Goal: Transaction & Acquisition: Purchase product/service

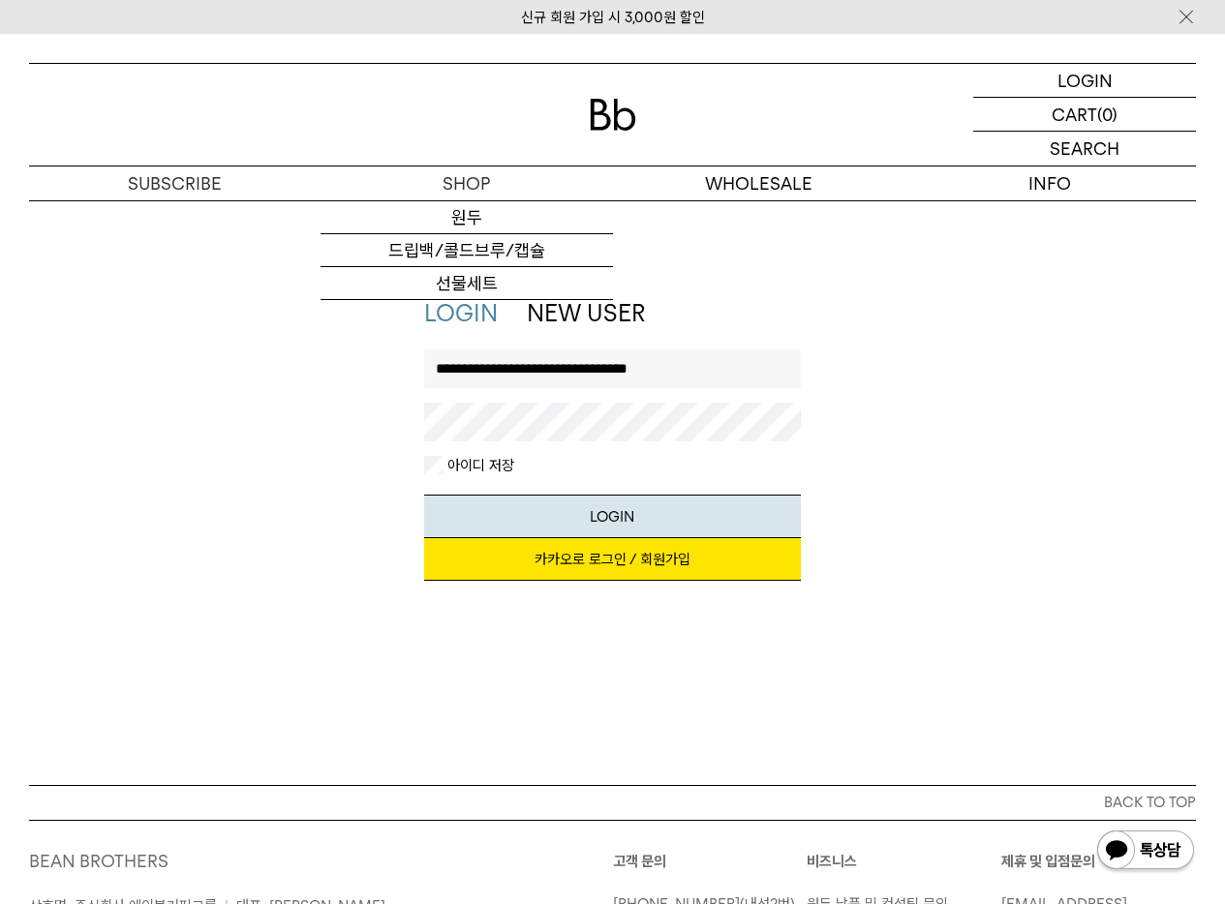
click at [596, 140] on div at bounding box center [612, 115] width 1167 height 102
click at [605, 119] on img at bounding box center [613, 115] width 46 height 32
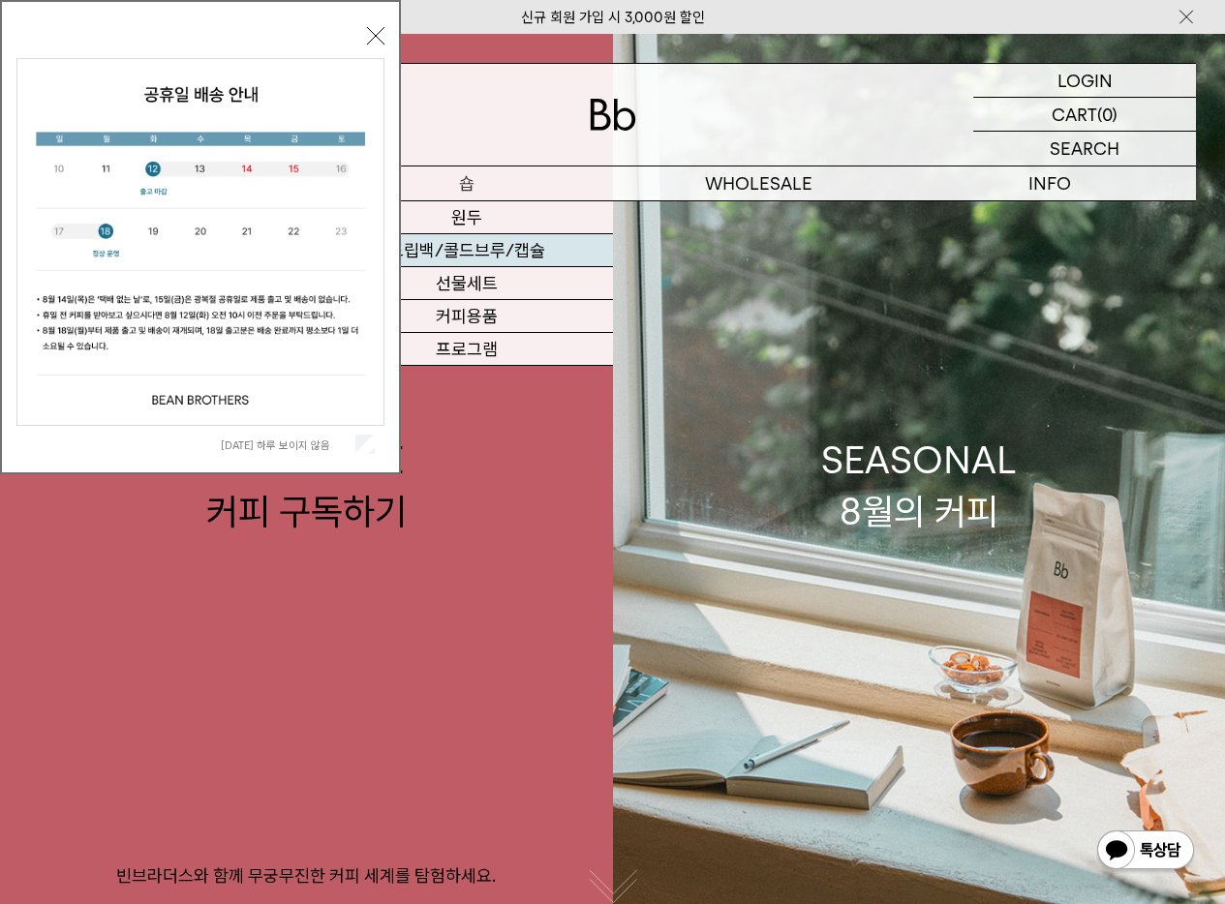
click at [496, 242] on link "드립백/콜드브루/캡슐" at bounding box center [465, 250] width 291 height 33
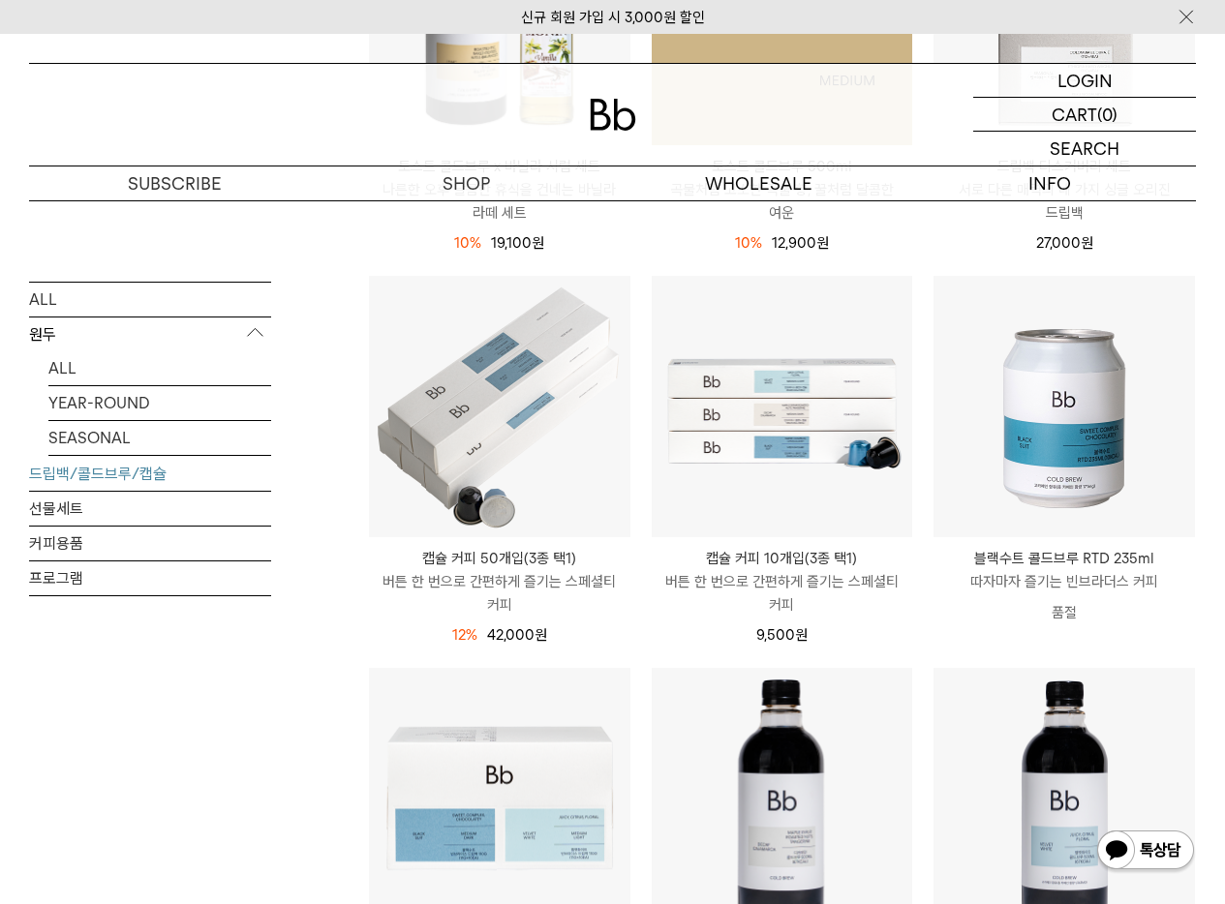
scroll to position [696, 0]
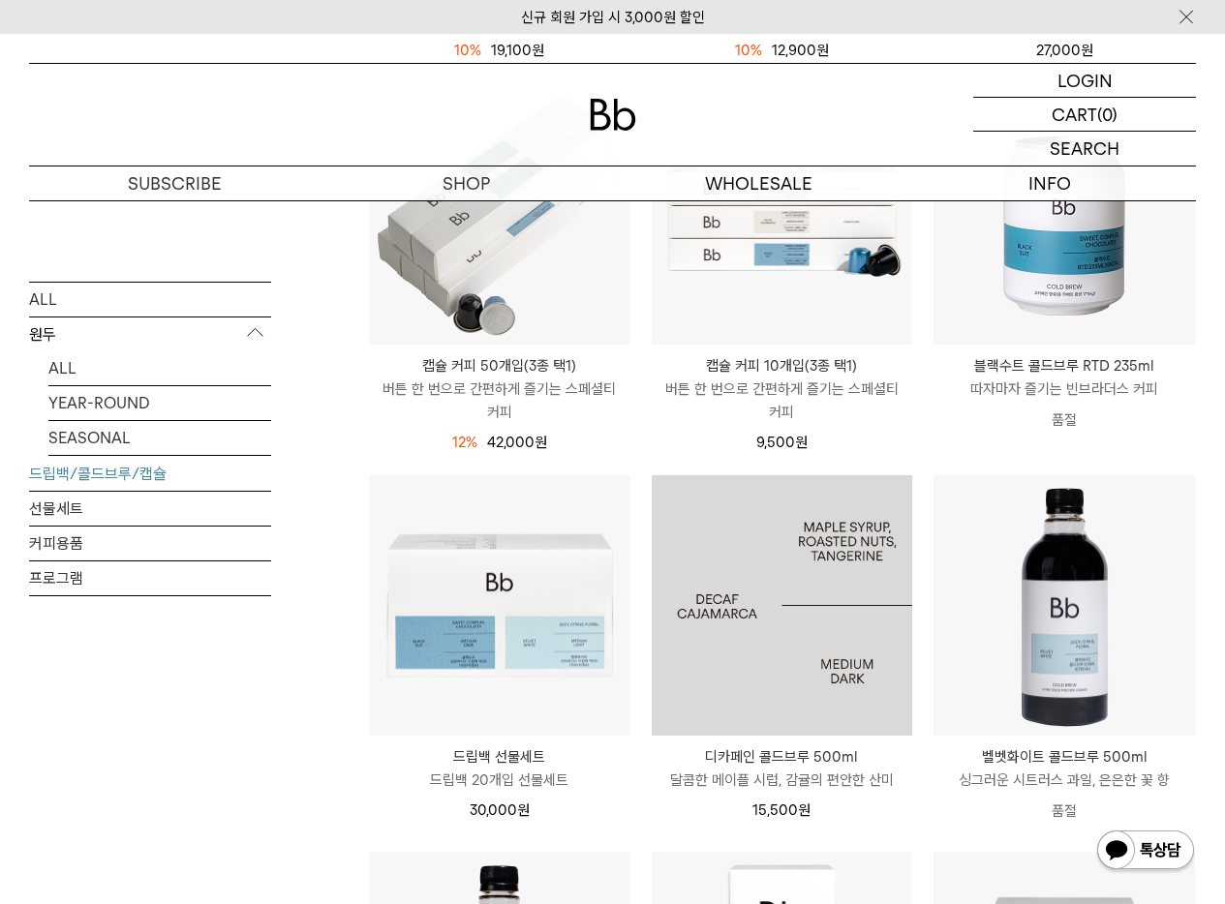
click at [827, 586] on img at bounding box center [782, 605] width 261 height 261
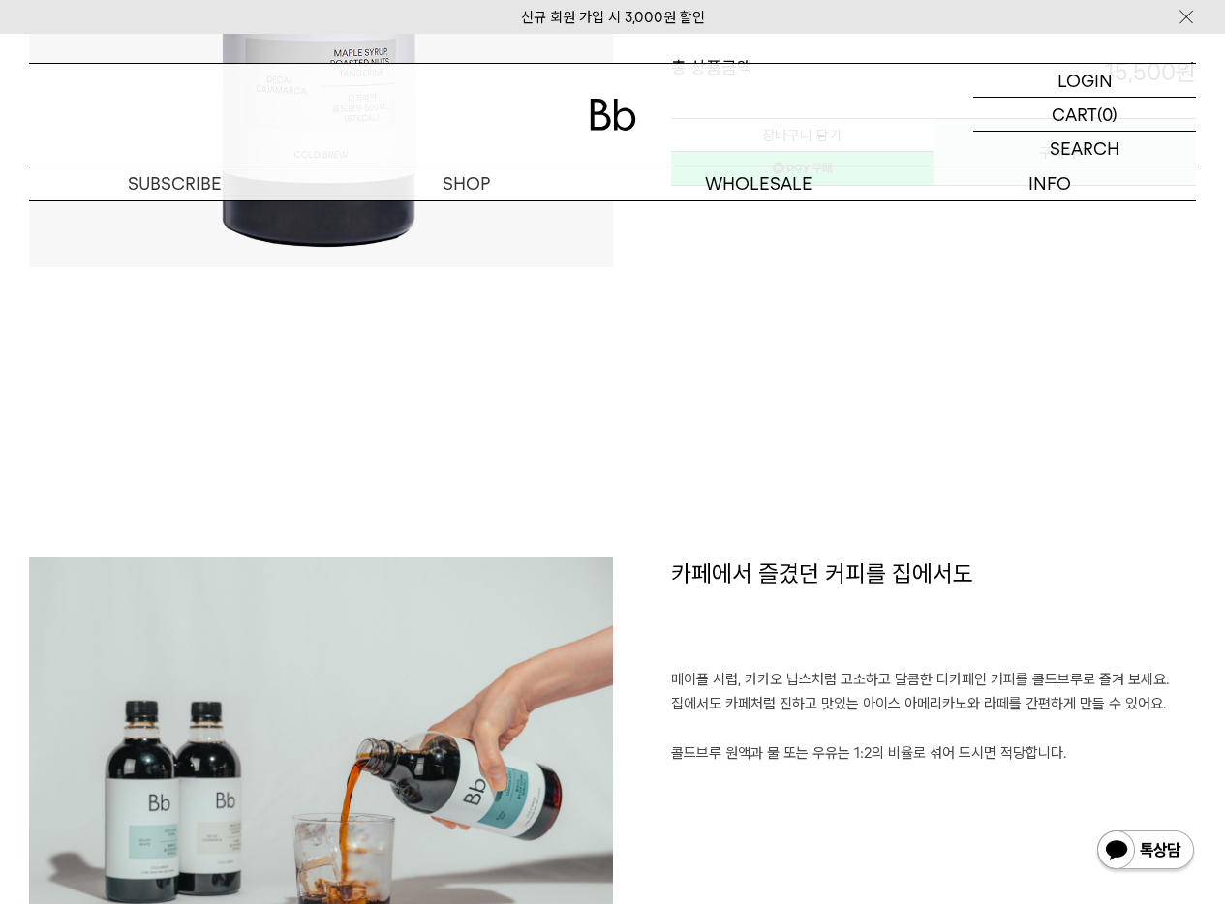
scroll to position [320, 0]
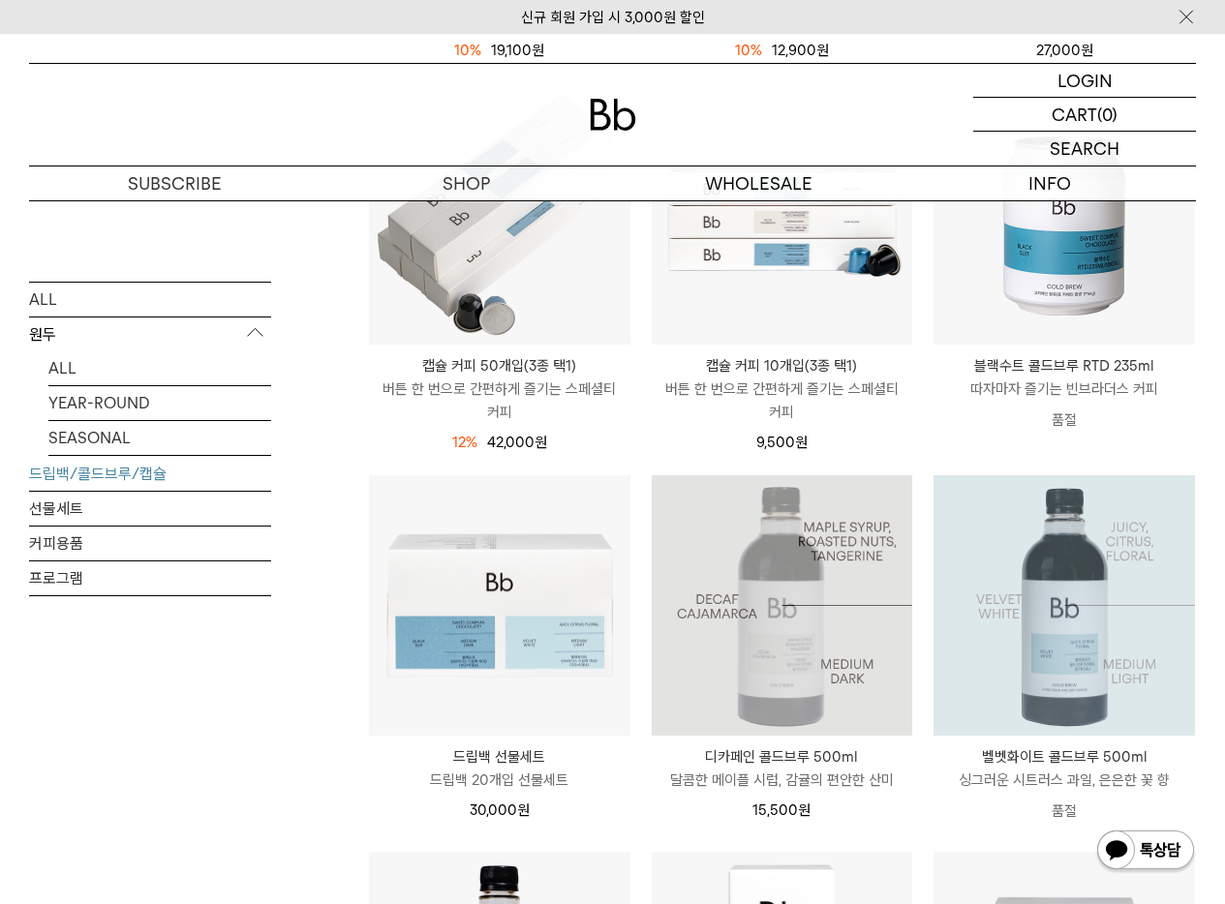
click at [1094, 576] on img at bounding box center [1063, 605] width 261 height 261
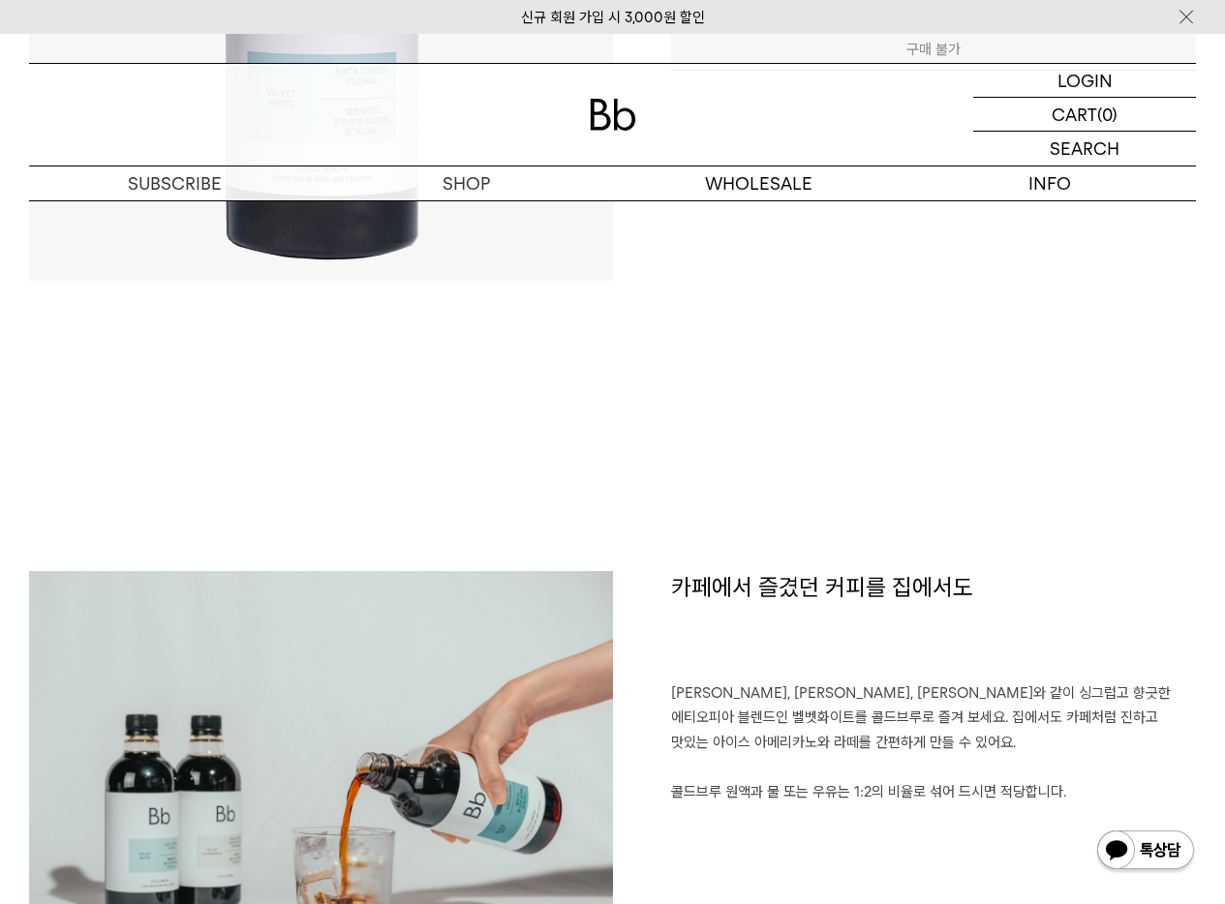
scroll to position [666, 0]
